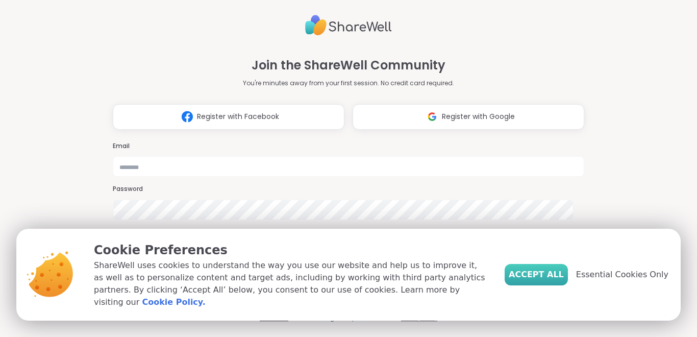
click at [540, 274] on span "Accept All" at bounding box center [535, 274] width 55 height 12
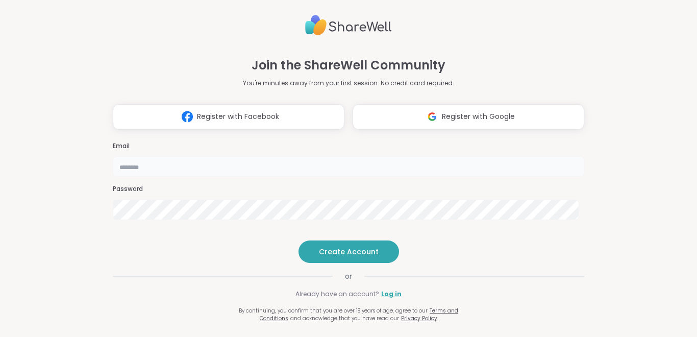
click at [396, 156] on input "email" at bounding box center [348, 166] width 471 height 20
type input "**********"
click at [339, 256] on span "Create Account" at bounding box center [349, 251] width 60 height 10
